Goal: Information Seeking & Learning: Learn about a topic

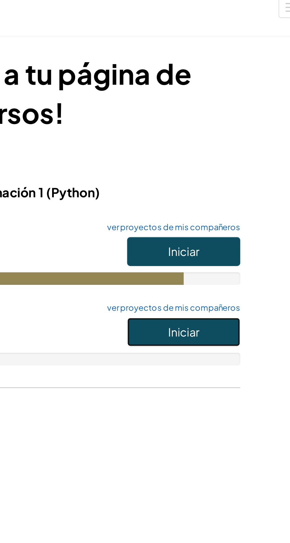
click at [240, 158] on button "Iniciar" at bounding box center [224, 161] width 53 height 14
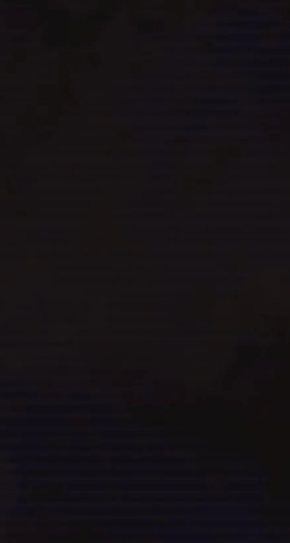
scroll to position [4, 0]
click at [93, 161] on img at bounding box center [92, 156] width 9 height 9
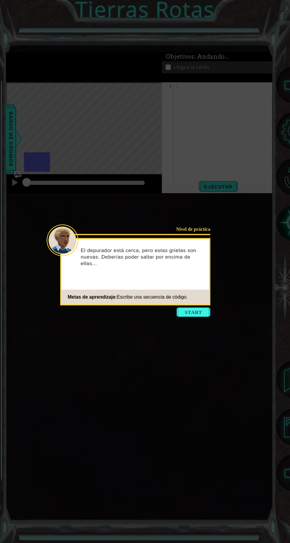
scroll to position [1, 0]
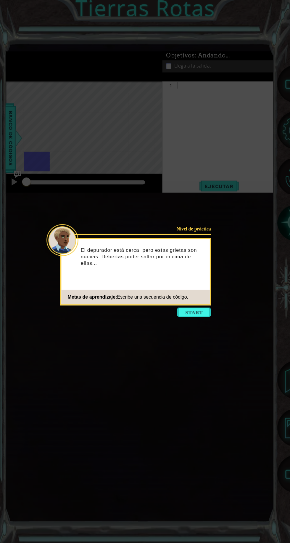
click at [192, 316] on button "Comenzar" at bounding box center [194, 311] width 34 height 9
